Goal: Information Seeking & Learning: Check status

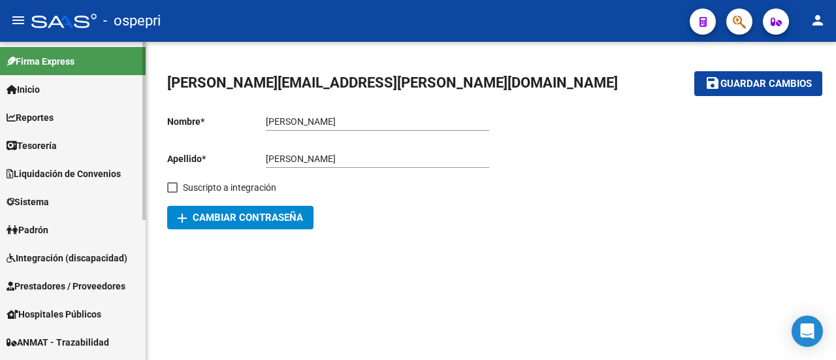
click at [42, 114] on span "Reportes" at bounding box center [30, 117] width 47 height 14
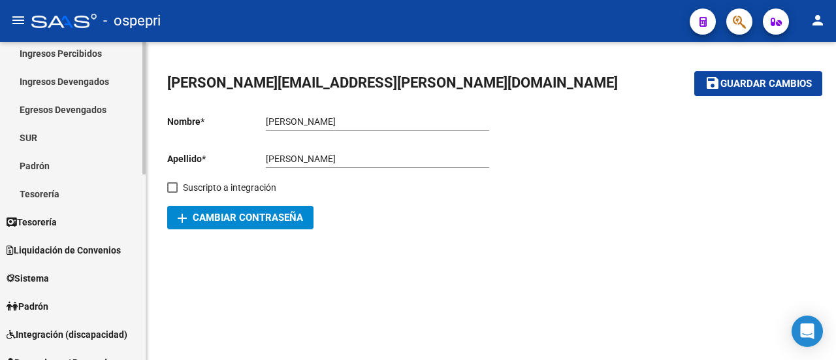
scroll to position [131, 0]
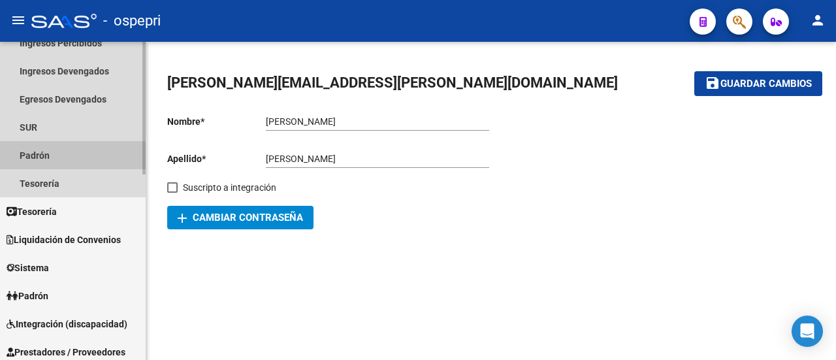
click at [43, 155] on link "Padrón" at bounding box center [73, 155] width 146 height 28
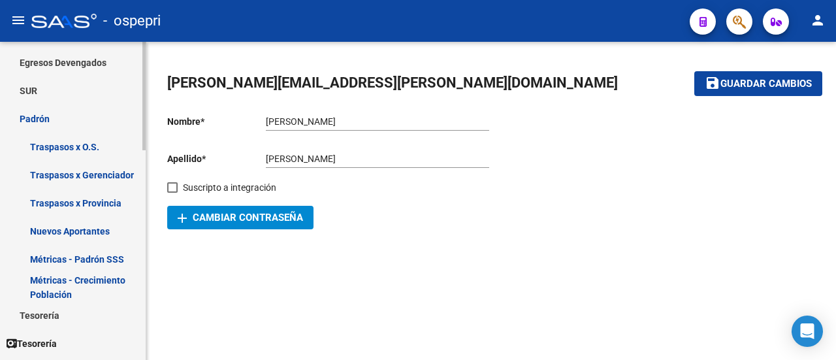
scroll to position [261, 0]
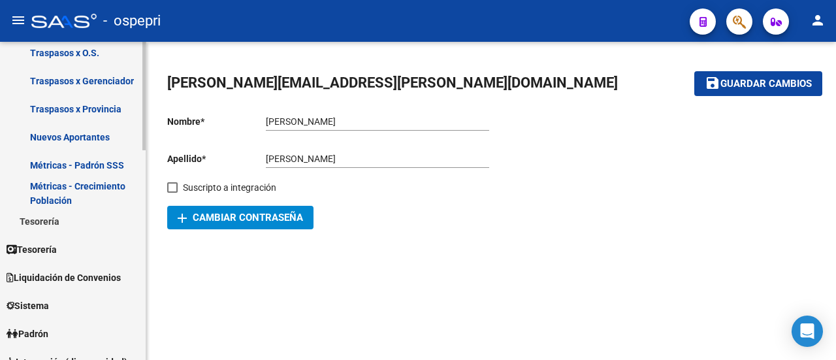
click at [73, 167] on link "Métricas - Padrón SSS" at bounding box center [73, 165] width 146 height 28
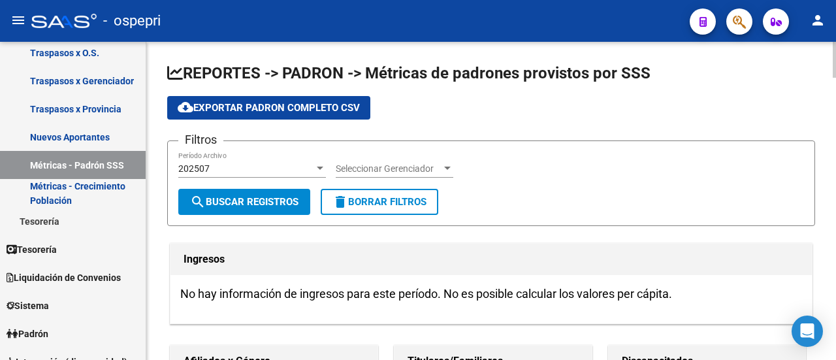
scroll to position [65, 0]
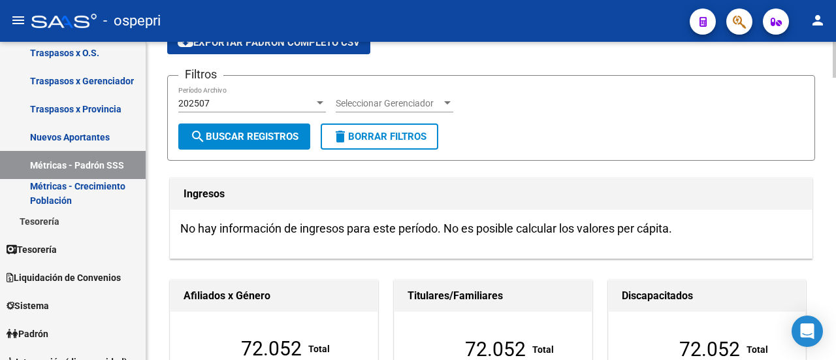
click at [245, 106] on div "202507" at bounding box center [246, 103] width 136 height 11
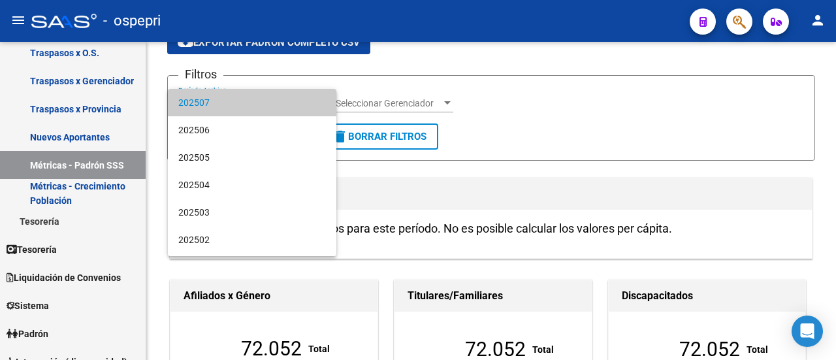
click at [532, 102] on div at bounding box center [418, 180] width 836 height 360
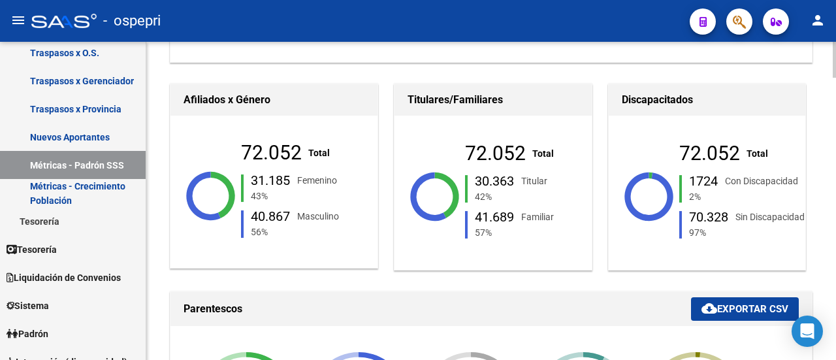
scroll to position [196, 0]
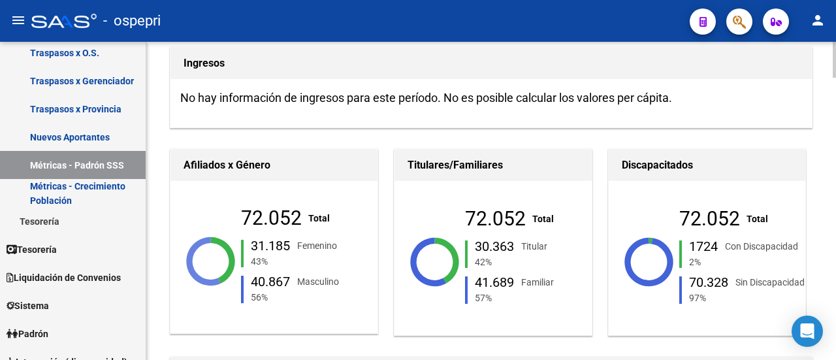
click at [304, 300] on div "56%" at bounding box center [331, 297] width 167 height 14
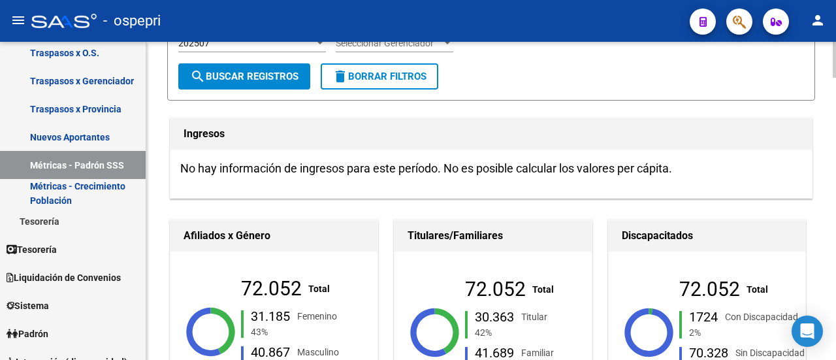
scroll to position [0, 0]
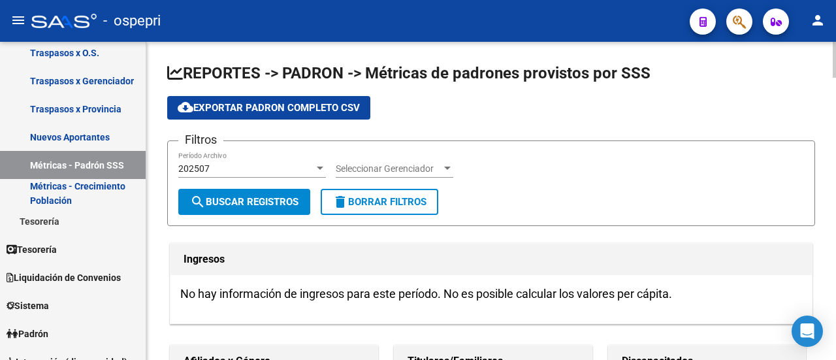
click at [308, 169] on div "202507" at bounding box center [246, 168] width 136 height 11
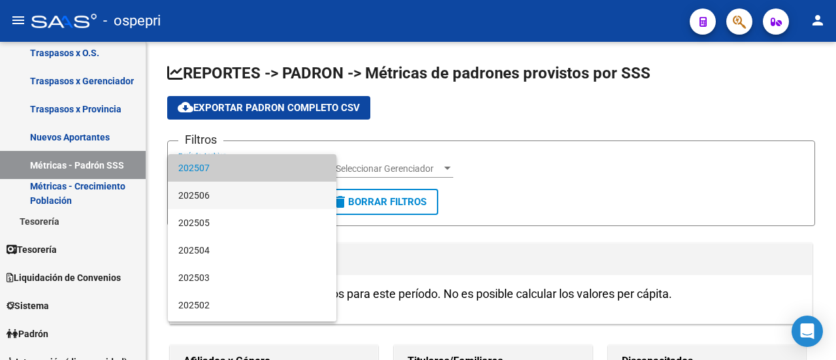
click at [224, 193] on span "202506" at bounding box center [252, 195] width 148 height 27
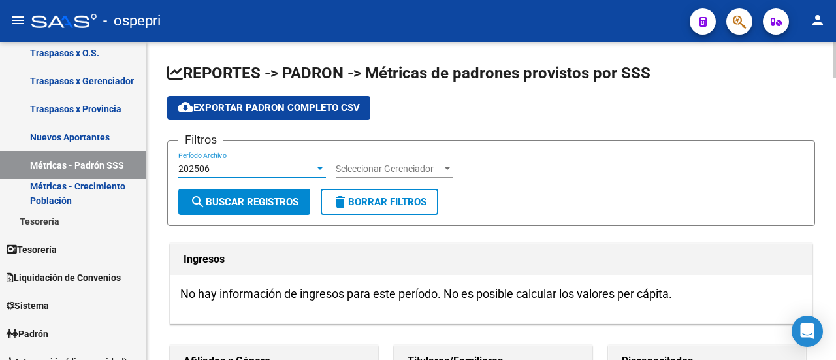
click at [267, 201] on span "search Buscar Registros" at bounding box center [244, 202] width 108 height 12
